Goal: Navigation & Orientation: Find specific page/section

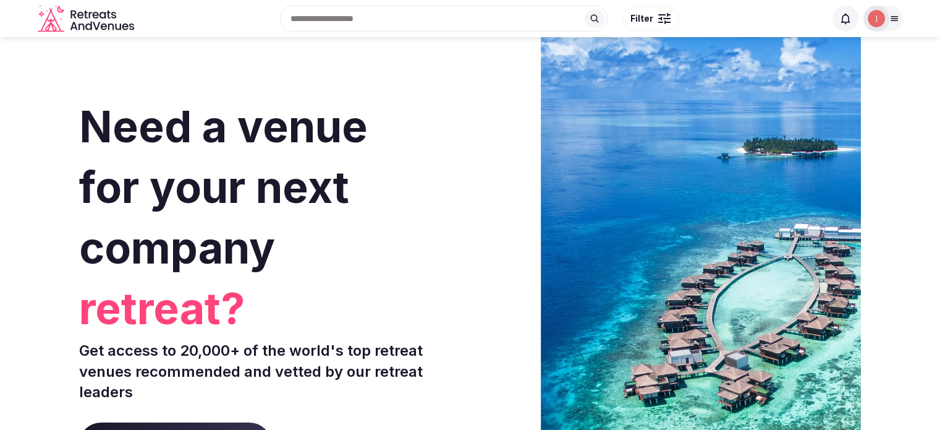
click at [868, 12] on div at bounding box center [876, 18] width 17 height 17
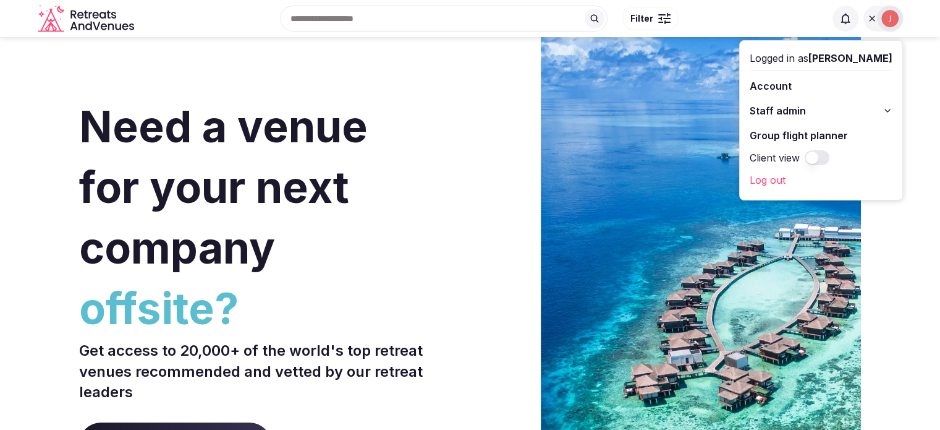
click at [755, 182] on link "Log out" at bounding box center [821, 180] width 143 height 20
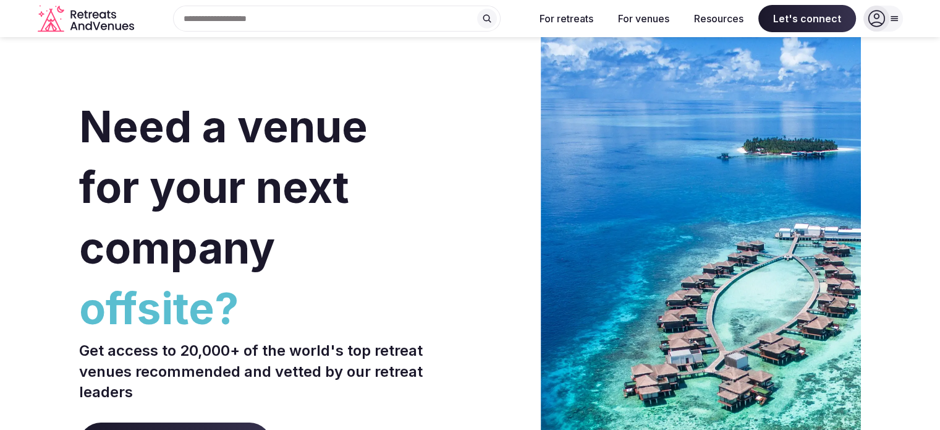
click at [181, 182] on span "Need a venue for your next company" at bounding box center [223, 187] width 289 height 174
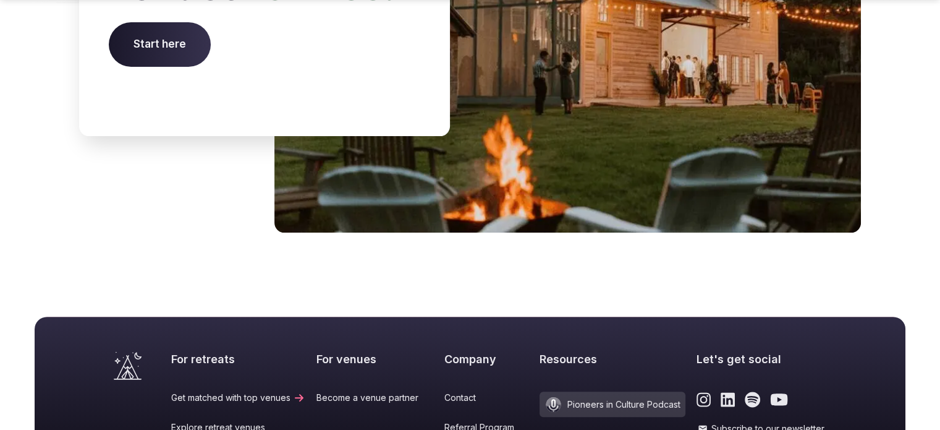
scroll to position [5250, 0]
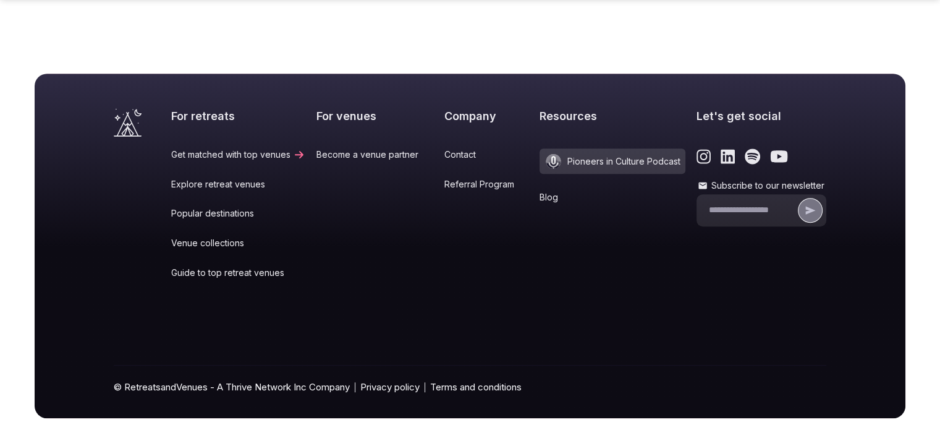
click at [451, 178] on link "Referral Program" at bounding box center [486, 184] width 85 height 12
